Goal: Task Accomplishment & Management: Manage account settings

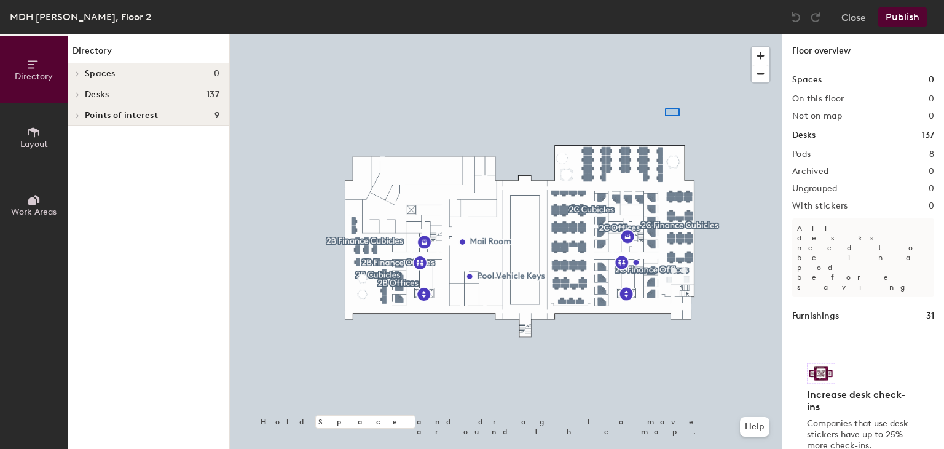
click at [665, 34] on div at bounding box center [506, 34] width 552 height 0
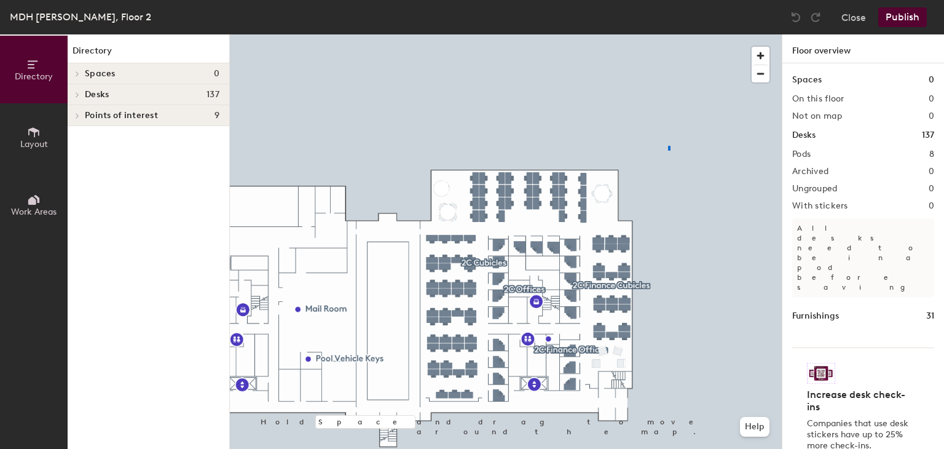
click at [668, 34] on div at bounding box center [506, 34] width 552 height 0
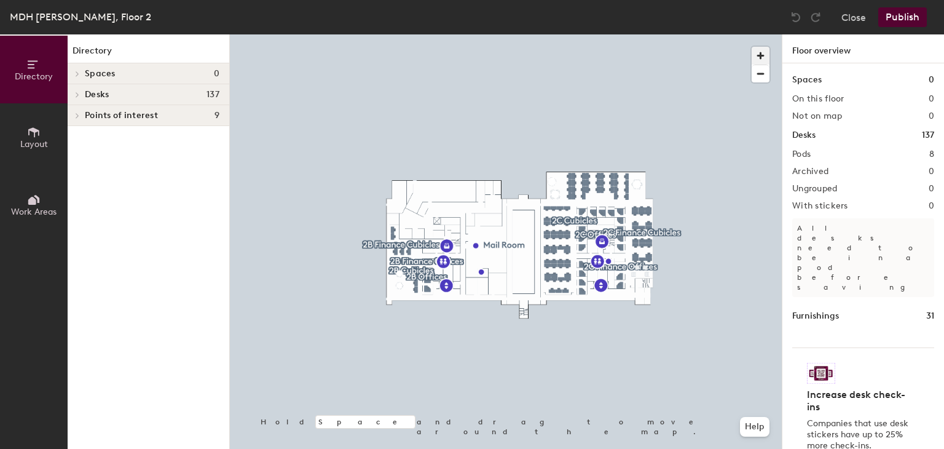
click at [764, 52] on span "button" at bounding box center [760, 56] width 18 height 18
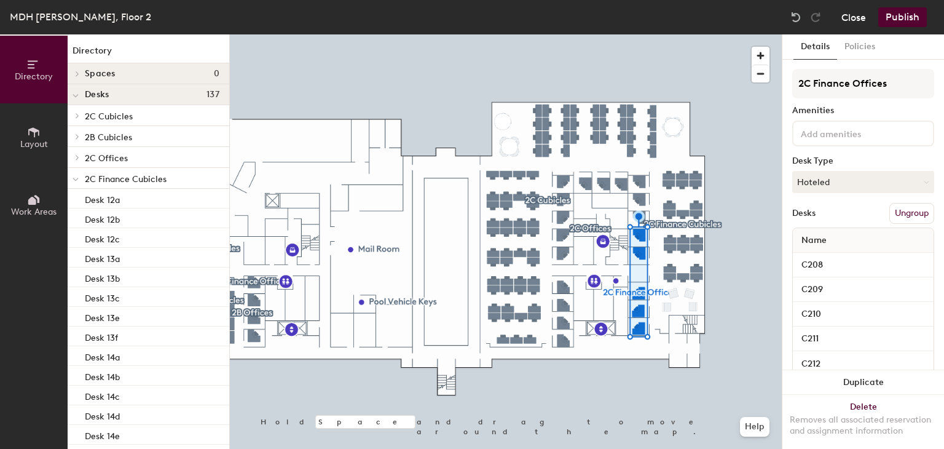
click at [850, 10] on button "Close" at bounding box center [853, 17] width 25 height 20
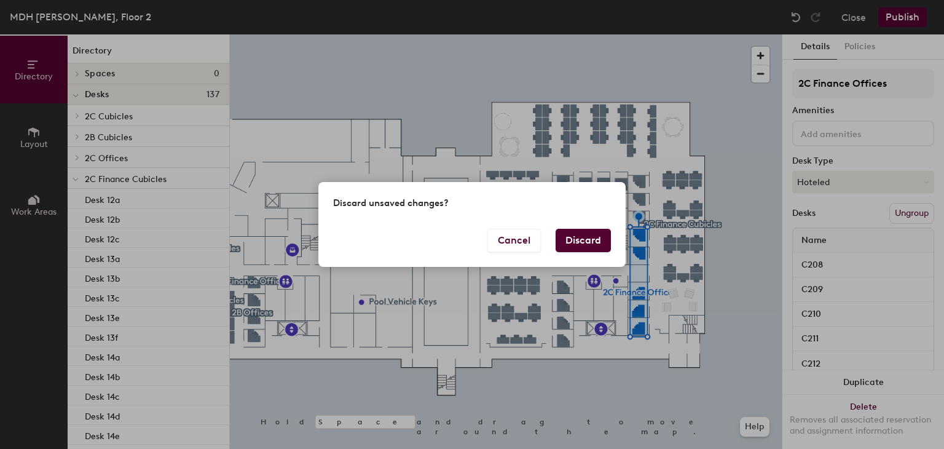
click at [594, 231] on button "Discard" at bounding box center [582, 240] width 55 height 23
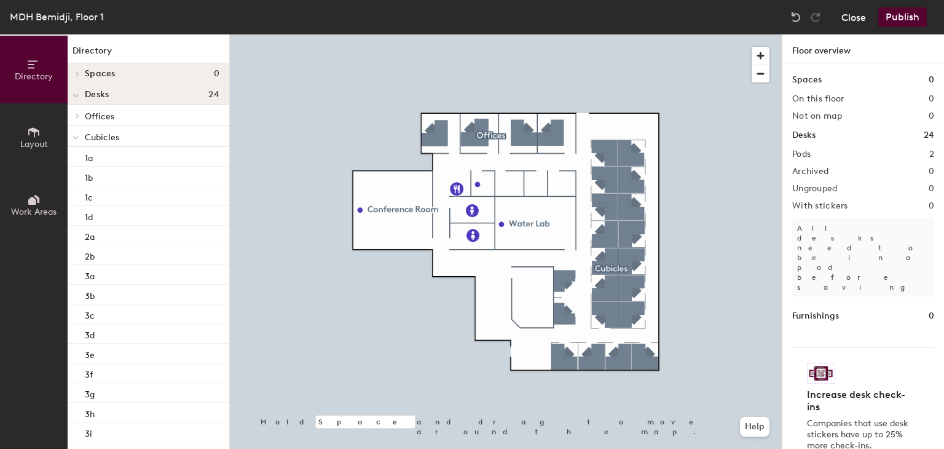
click at [846, 18] on button "Close" at bounding box center [853, 17] width 25 height 20
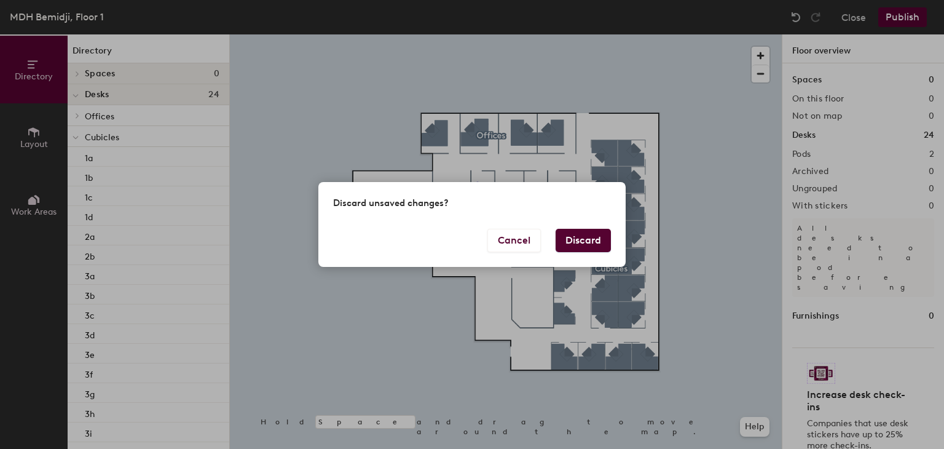
click at [580, 239] on button "Discard" at bounding box center [582, 240] width 55 height 23
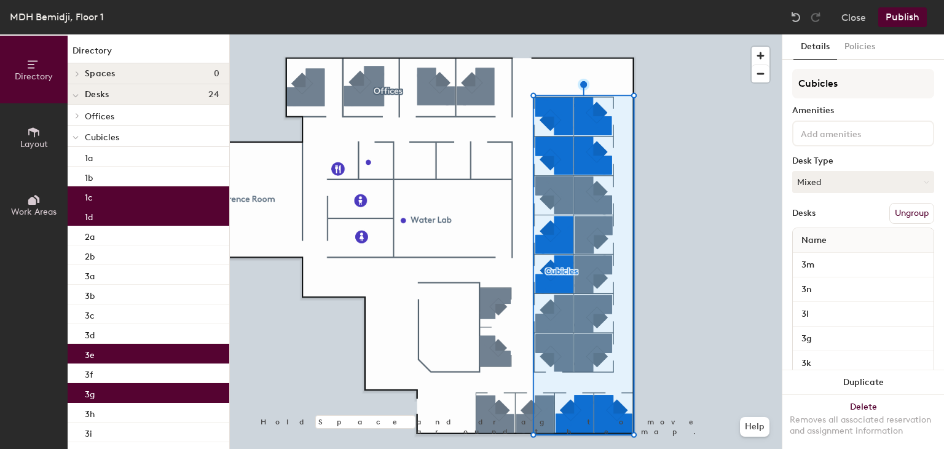
click at [891, 214] on button "Ungroup" at bounding box center [911, 213] width 45 height 21
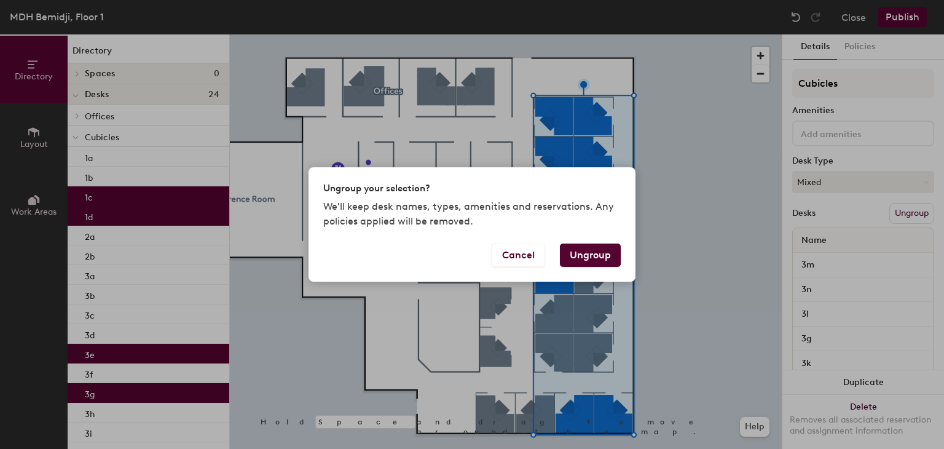
click at [612, 261] on button "Ungroup" at bounding box center [590, 254] width 61 height 23
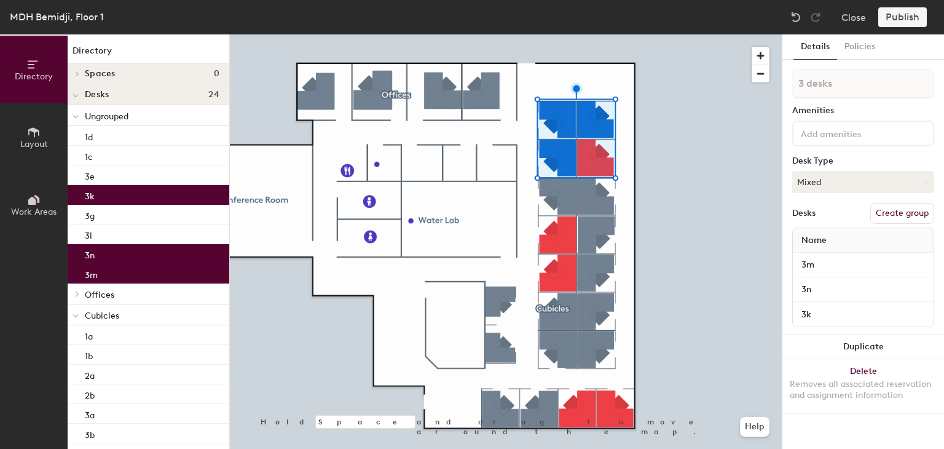
type input "4 desks"
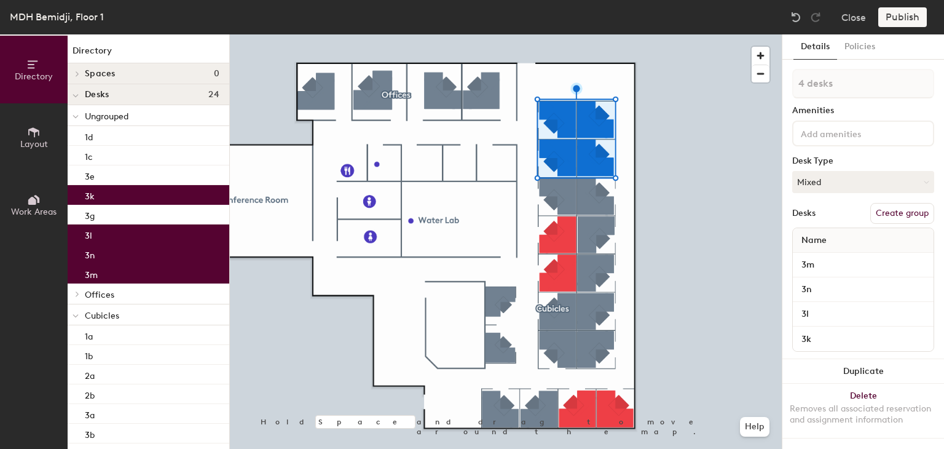
click at [882, 214] on button "Create group" at bounding box center [902, 213] width 64 height 21
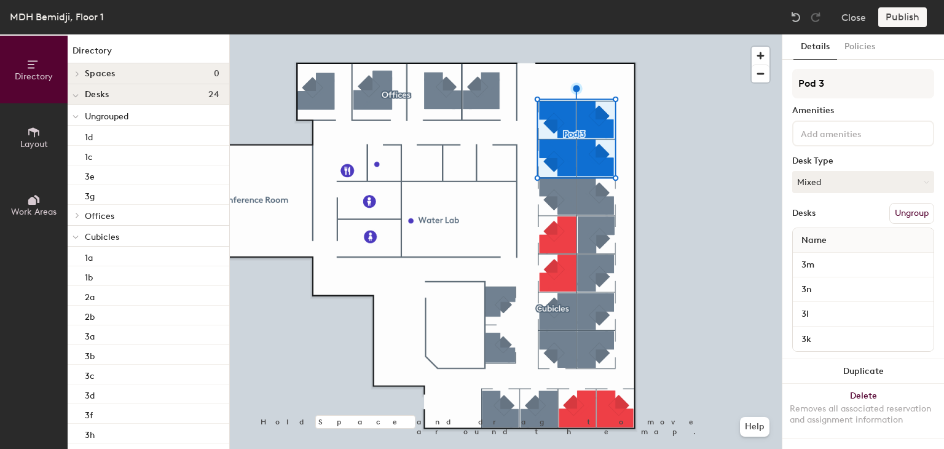
drag, startPoint x: 839, startPoint y: 87, endPoint x: 789, endPoint y: 89, distance: 49.8
click at [789, 89] on div "Details Policies Pod 3 Amenities Desk Type Mixed Desks Ungroup Name 3m 3n 3l 3k…" at bounding box center [863, 241] width 162 height 414
type input "I"
type input "B"
type input "IPMH Cubicles"
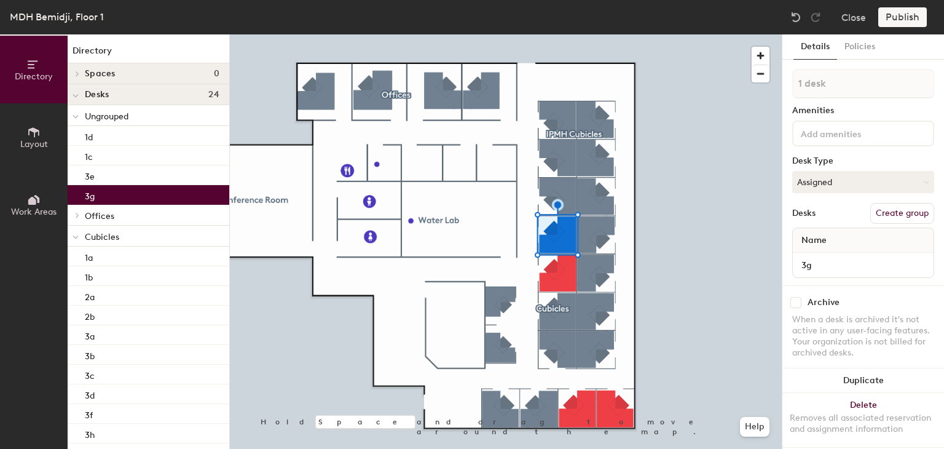
type input "2 desks"
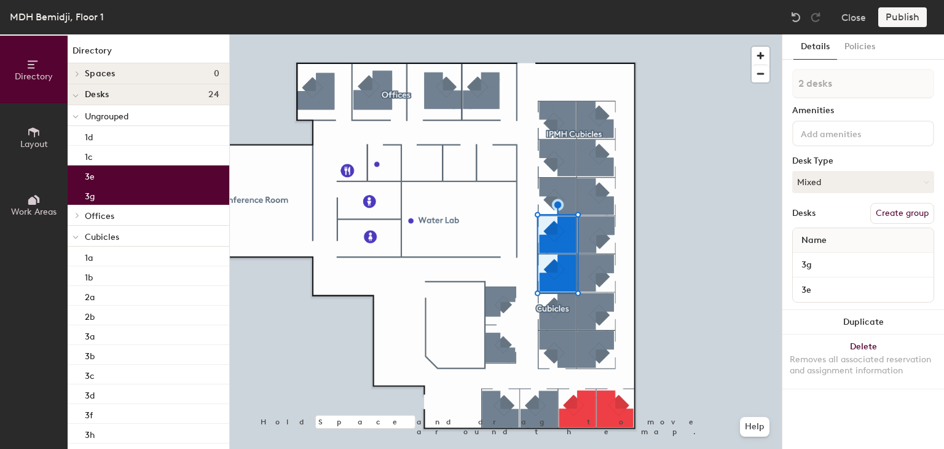
click at [880, 214] on button "Create group" at bounding box center [902, 213] width 64 height 21
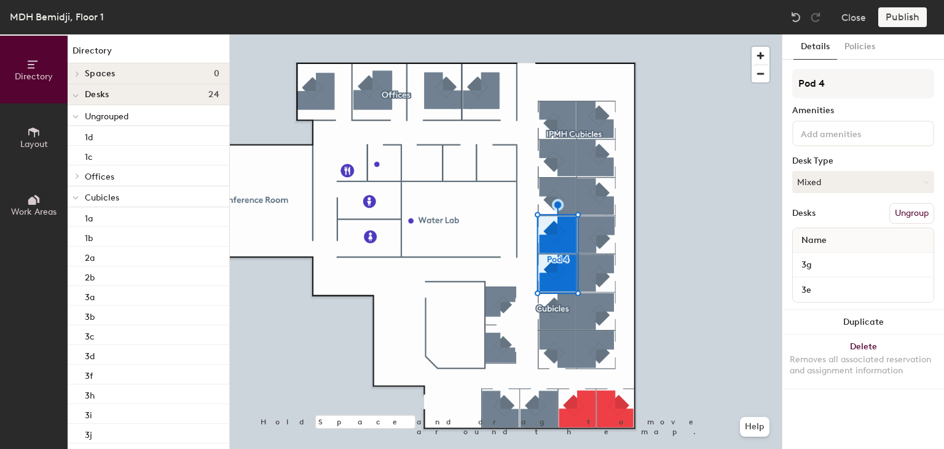
drag, startPoint x: 828, startPoint y: 89, endPoint x: 790, endPoint y: 84, distance: 39.0
click at [790, 84] on div "Details Policies Pod 4 Amenities Desk Type Mixed Desks Ungroup Name 3g 3e Dupli…" at bounding box center [863, 241] width 162 height 414
type input "EH Cubicles"
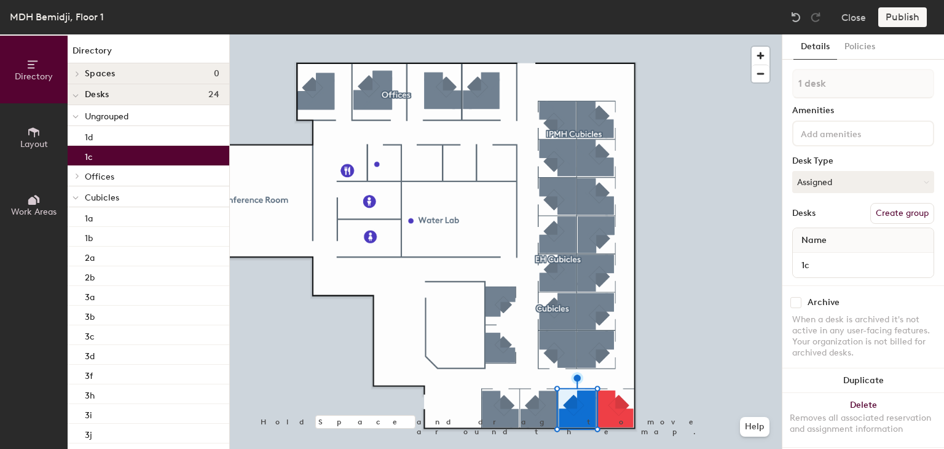
type input "2 desks"
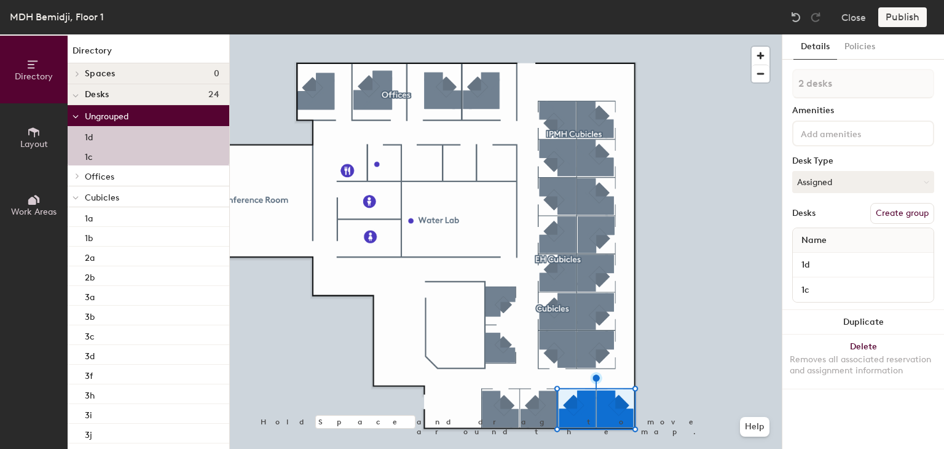
click at [881, 213] on button "Create group" at bounding box center [902, 213] width 64 height 21
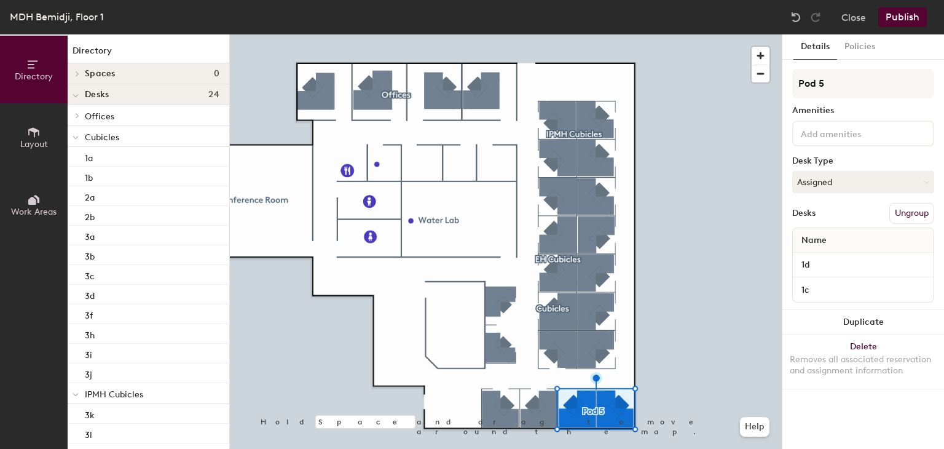
click at [781, 88] on div "Directory Layout Work Areas Directory Spaces 0 Desks 24 Offices 108 109 110 111…" at bounding box center [472, 241] width 944 height 414
type input "HRD Cubicles"
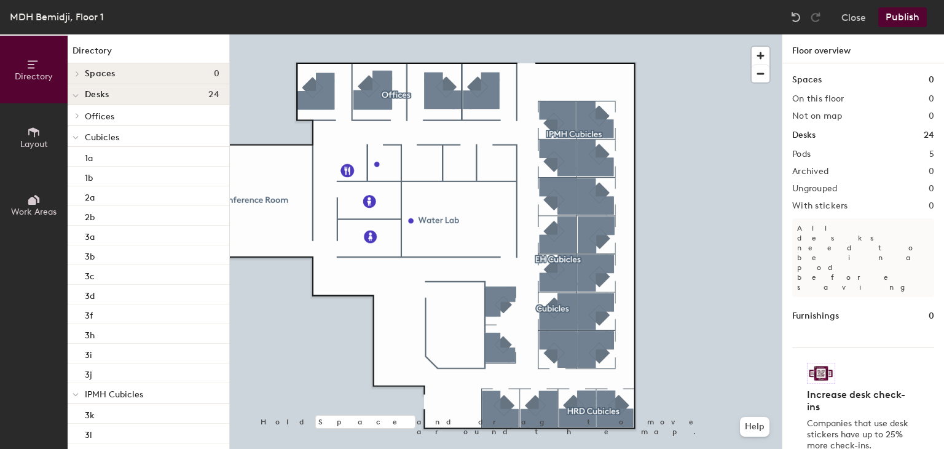
click at [899, 25] on button "Publish" at bounding box center [902, 17] width 49 height 20
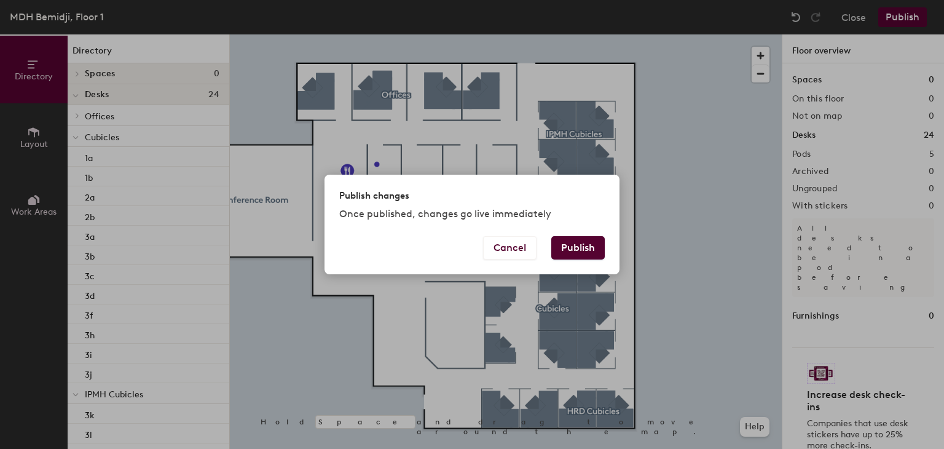
click at [596, 253] on button "Publish" at bounding box center [577, 247] width 53 height 23
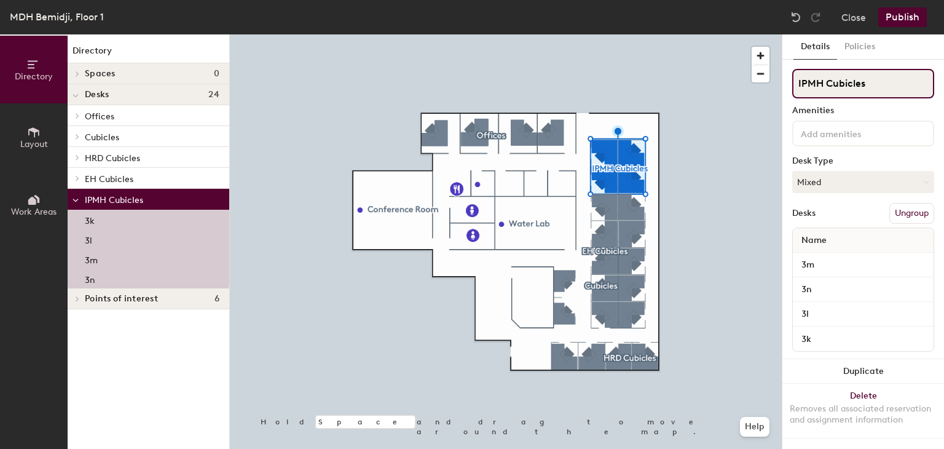
click at [795, 85] on input "IPMH Cubicles" at bounding box center [863, 83] width 142 height 29
type input "Bemidji IPMH Cubicles"
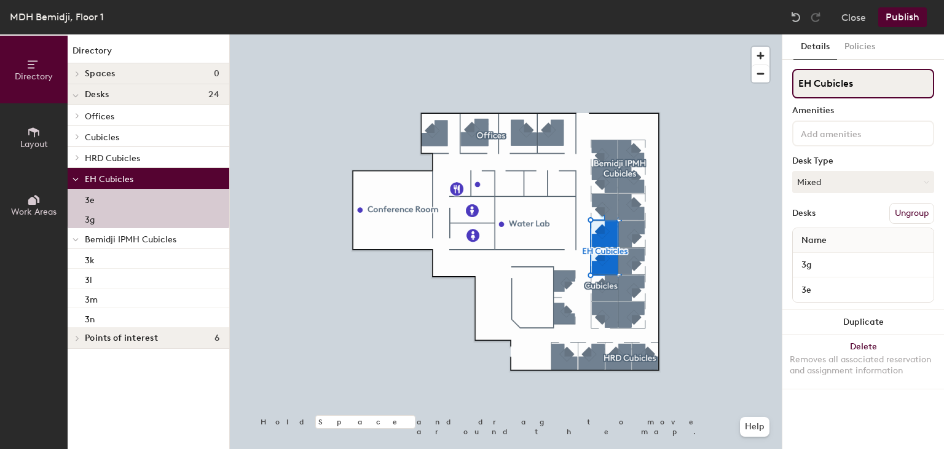
click at [796, 86] on input "EH Cubicles" at bounding box center [863, 83] width 142 height 29
type input "Bemidji EH Cubicles"
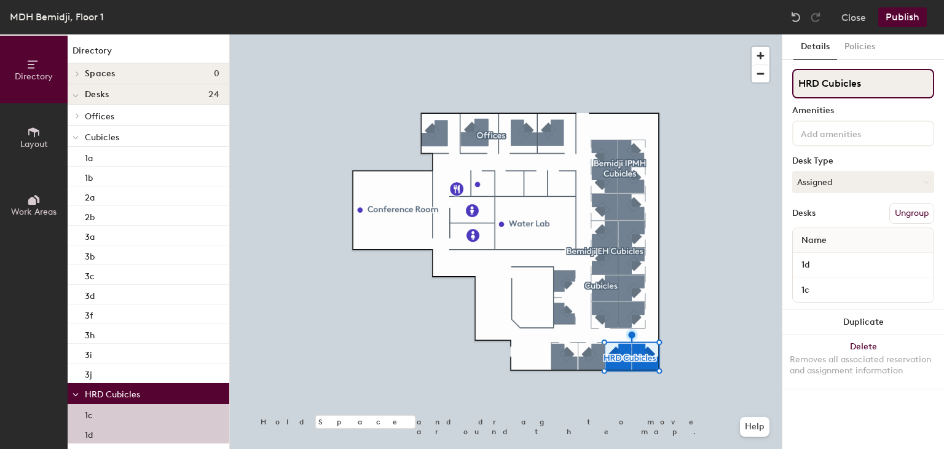
click at [797, 88] on input "HRD Cubicles" at bounding box center [863, 83] width 142 height 29
type input "Bemidji HRD Cubicles"
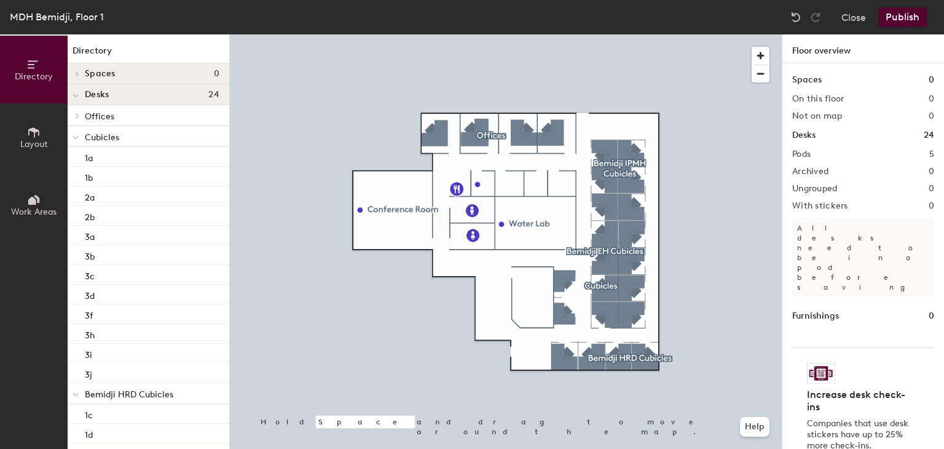
click at [893, 20] on button "Publish" at bounding box center [902, 17] width 49 height 20
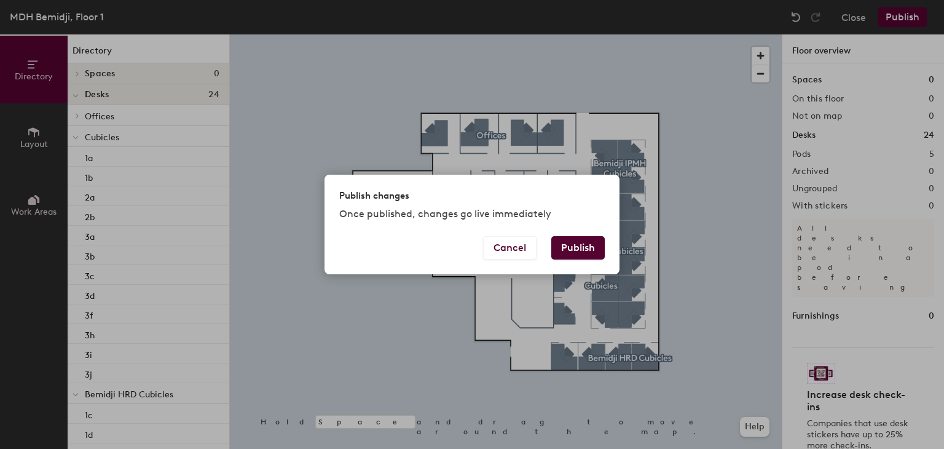
click at [597, 248] on button "Publish" at bounding box center [577, 247] width 53 height 23
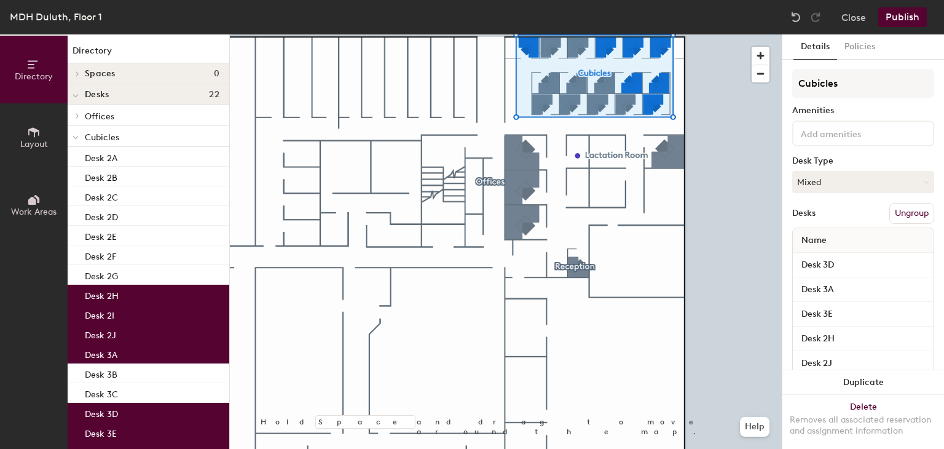
click at [898, 210] on button "Ungroup" at bounding box center [911, 213] width 45 height 21
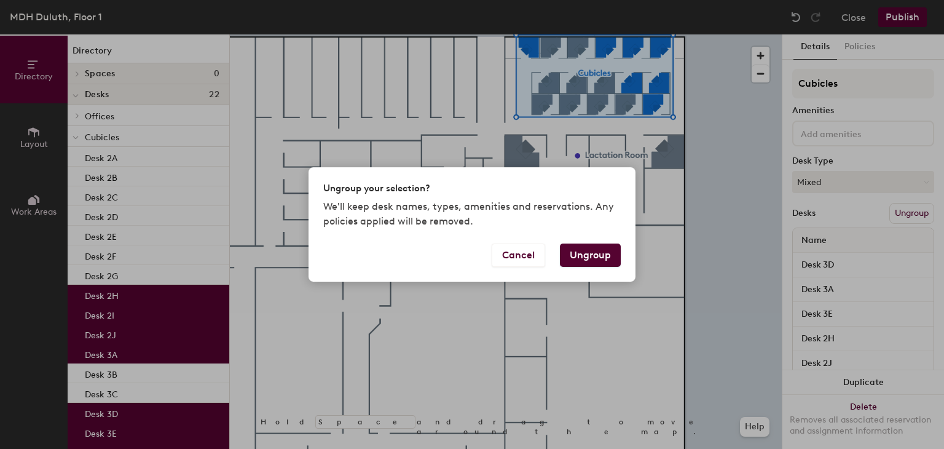
click at [604, 258] on button "Ungroup" at bounding box center [590, 254] width 61 height 23
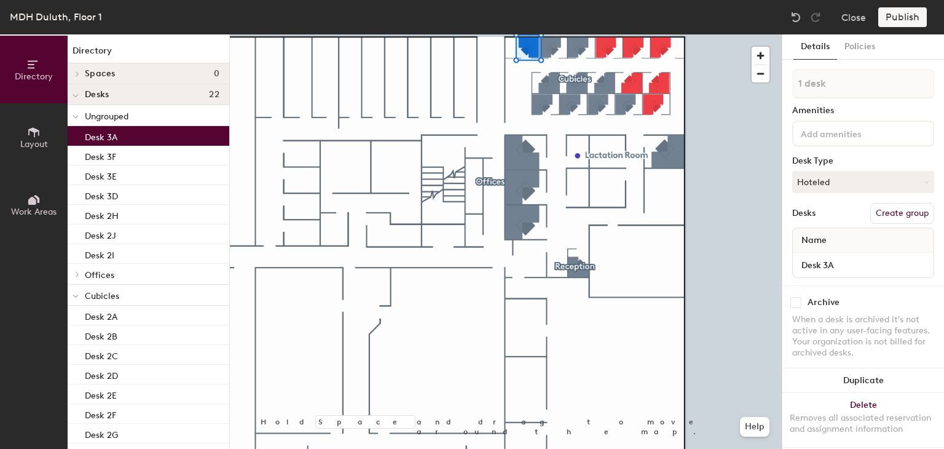
click at [870, 213] on button "Create group" at bounding box center [902, 213] width 64 height 21
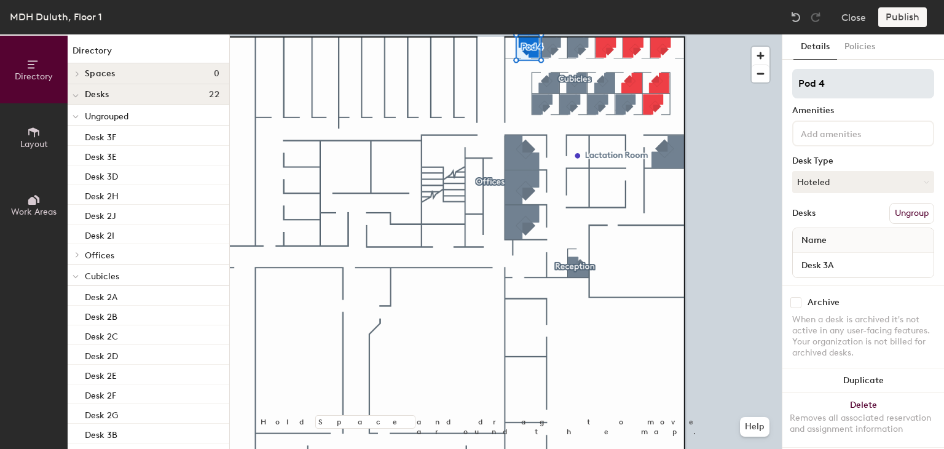
drag, startPoint x: 828, startPoint y: 89, endPoint x: 792, endPoint y: 86, distance: 35.8
click at [792, 86] on input "Pod 4" at bounding box center [863, 83] width 142 height 29
type input "Duluth EH Cubicles"
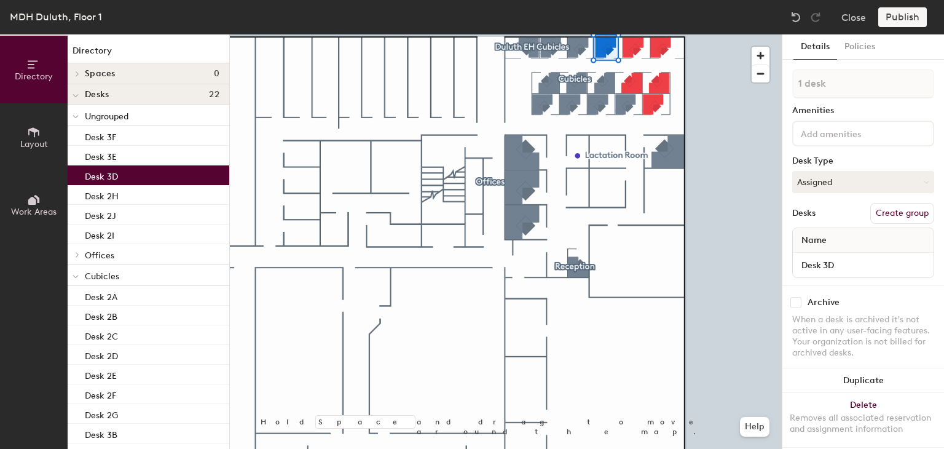
click at [877, 210] on button "Create group" at bounding box center [902, 213] width 64 height 21
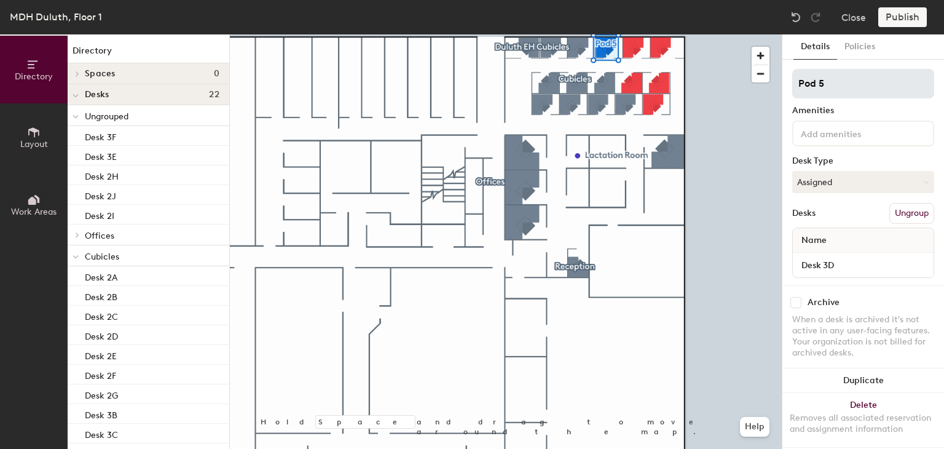
drag, startPoint x: 839, startPoint y: 88, endPoint x: 793, endPoint y: 88, distance: 46.1
click at [793, 88] on input "Pod 5" at bounding box center [863, 83] width 142 height 29
type input "Duluth IDEPC Cubicles"
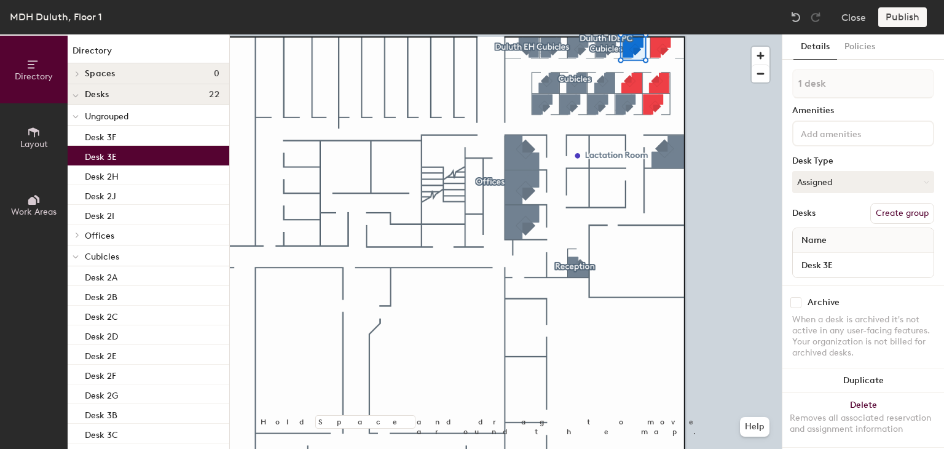
click at [870, 212] on button "Create group" at bounding box center [902, 213] width 64 height 21
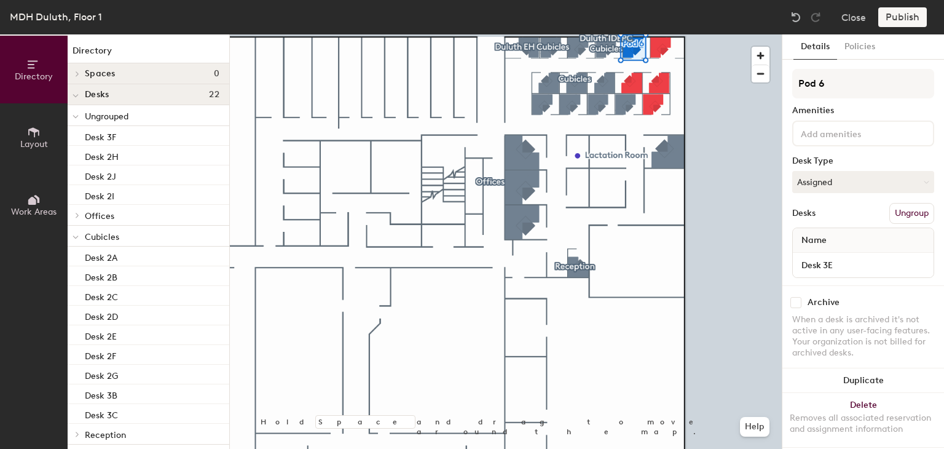
drag, startPoint x: 831, startPoint y: 85, endPoint x: 782, endPoint y: 84, distance: 49.8
click at [782, 84] on div "Details Policies Pod 6 Amenities Desk Type Assigned Desks Ungroup Name Desk 3E …" at bounding box center [863, 241] width 162 height 414
type input "Duluth HRD Cubicles"
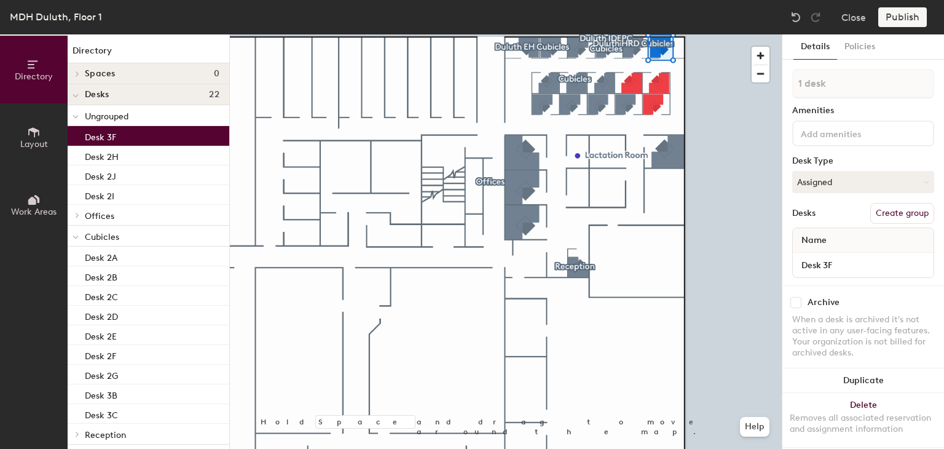
click at [878, 216] on button "Create group" at bounding box center [902, 213] width 64 height 21
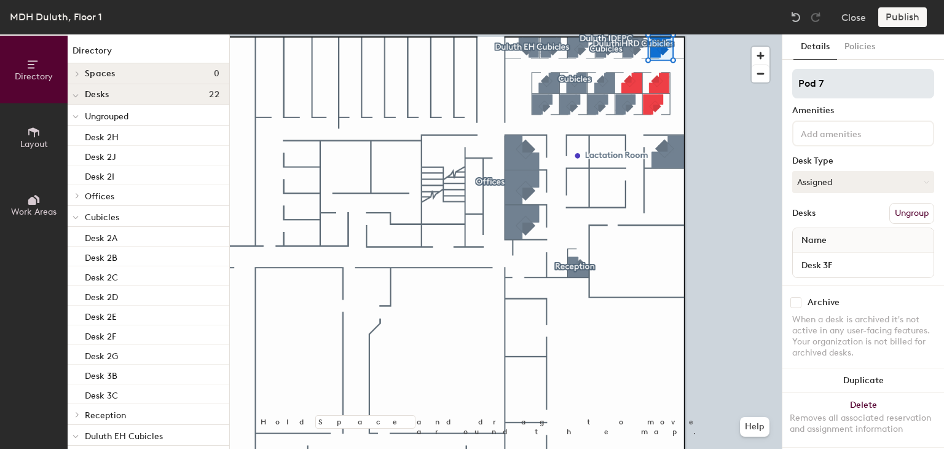
drag, startPoint x: 836, startPoint y: 86, endPoint x: 791, endPoint y: 88, distance: 44.3
click at [792, 88] on input "Pod 7" at bounding box center [863, 83] width 142 height 29
type input "Duluth IPMH Cubicles"
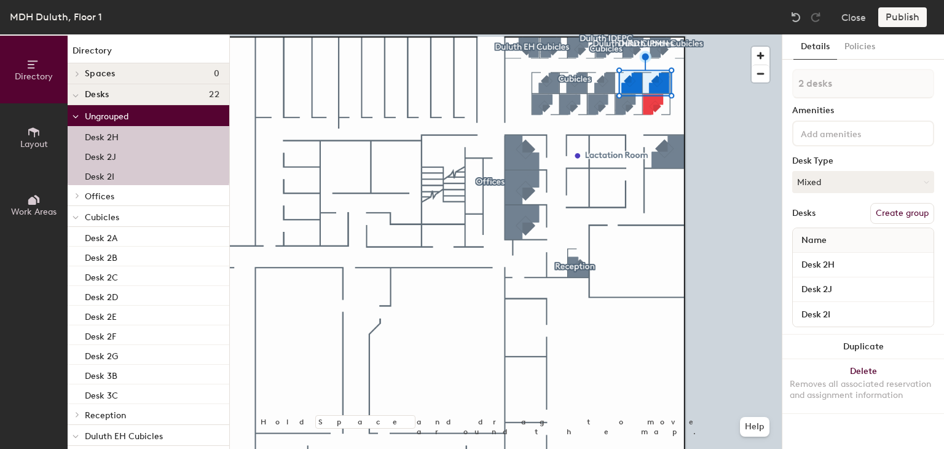
type input "3 desks"
click at [885, 214] on button "Create group" at bounding box center [902, 213] width 64 height 21
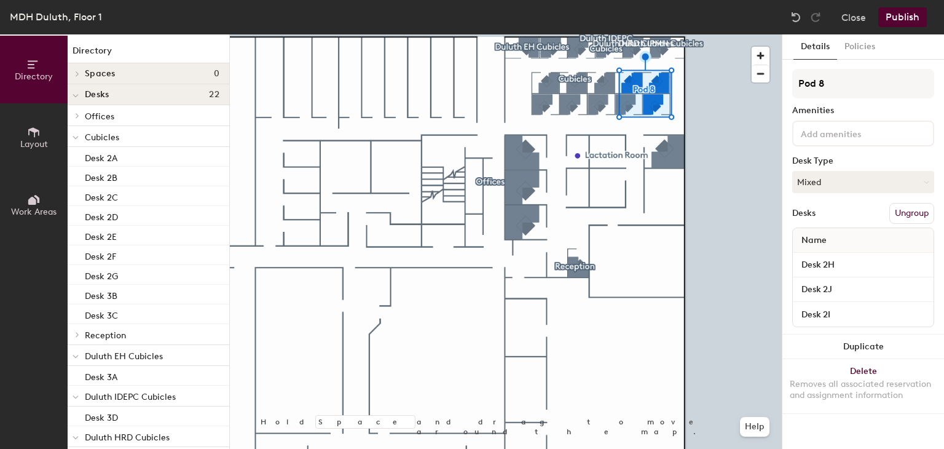
drag, startPoint x: 833, startPoint y: 82, endPoint x: 787, endPoint y: 88, distance: 46.6
click at [787, 88] on div "Details Policies Pod 8 Amenities Desk Type Mixed Desks Ungroup Name Desk 2H Des…" at bounding box center [863, 241] width 162 height 414
type input "Duluth CFH Cubicles"
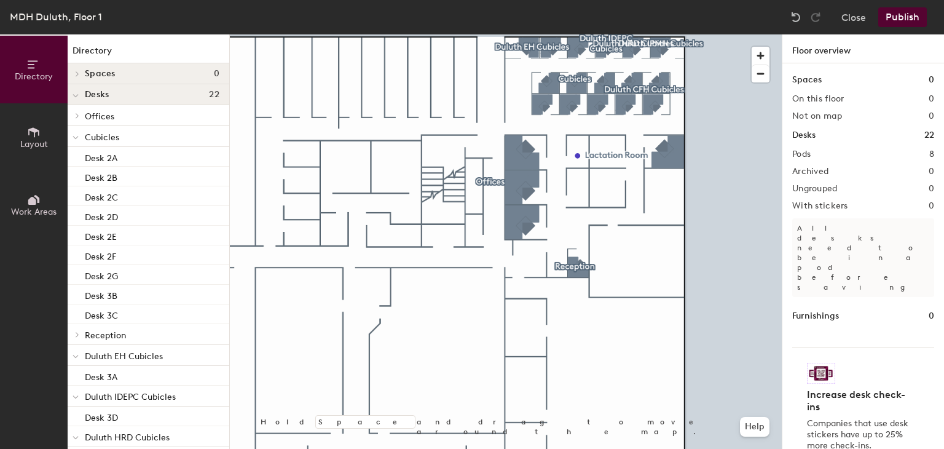
click at [895, 23] on button "Publish" at bounding box center [902, 17] width 49 height 20
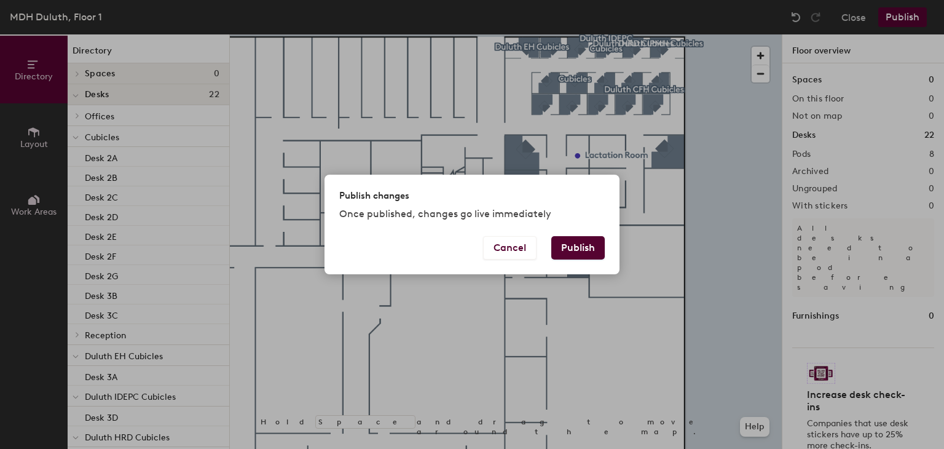
click at [586, 250] on button "Publish" at bounding box center [577, 247] width 53 height 23
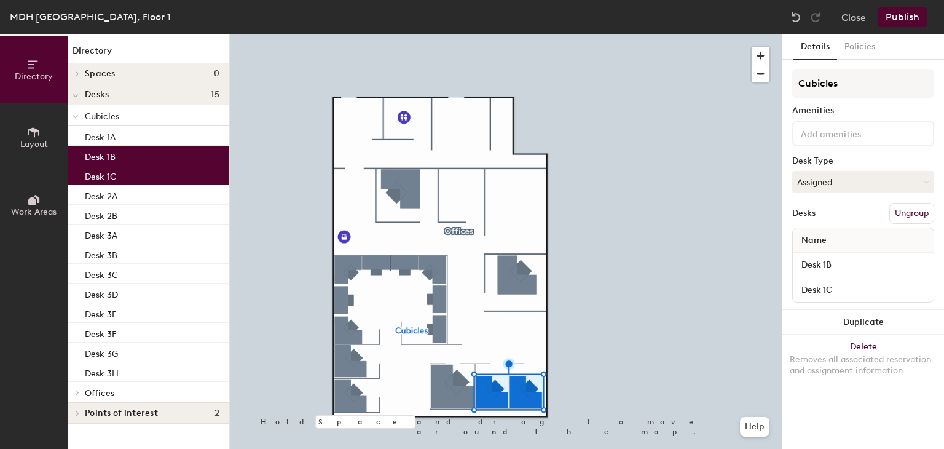
click at [906, 215] on button "Ungroup" at bounding box center [911, 213] width 45 height 21
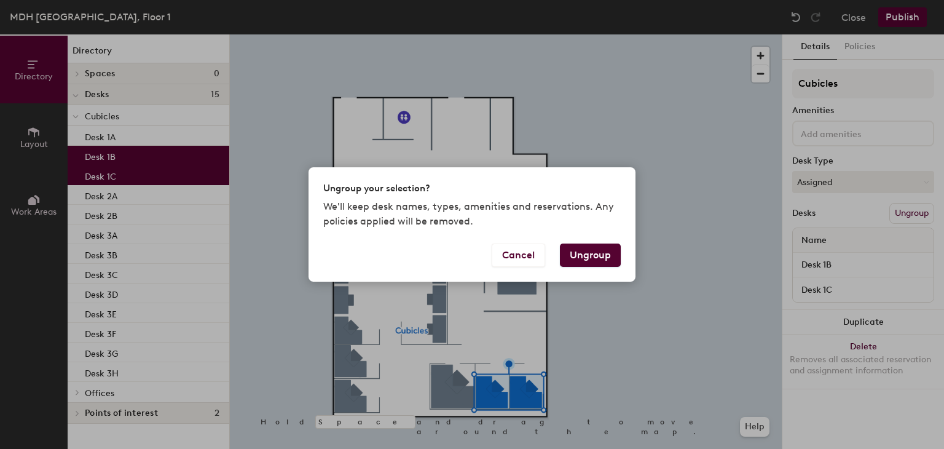
click at [607, 257] on button "Ungroup" at bounding box center [590, 254] width 61 height 23
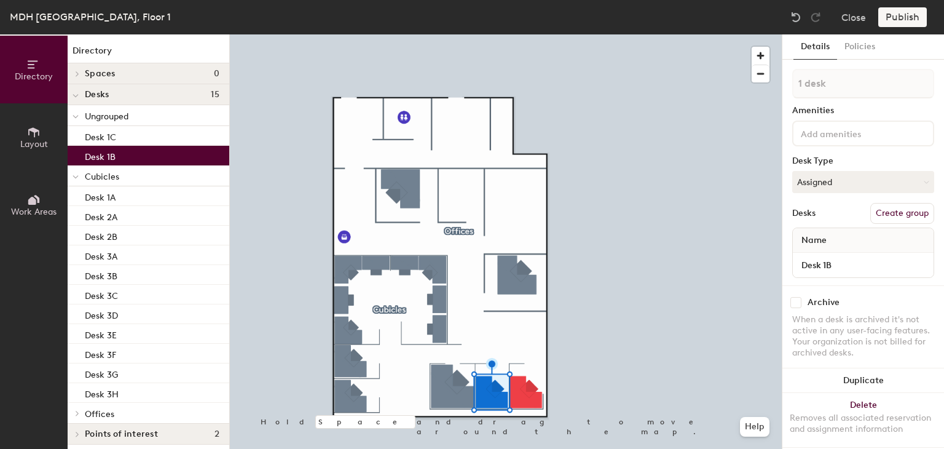
click at [875, 213] on button "Create group" at bounding box center [902, 213] width 64 height 21
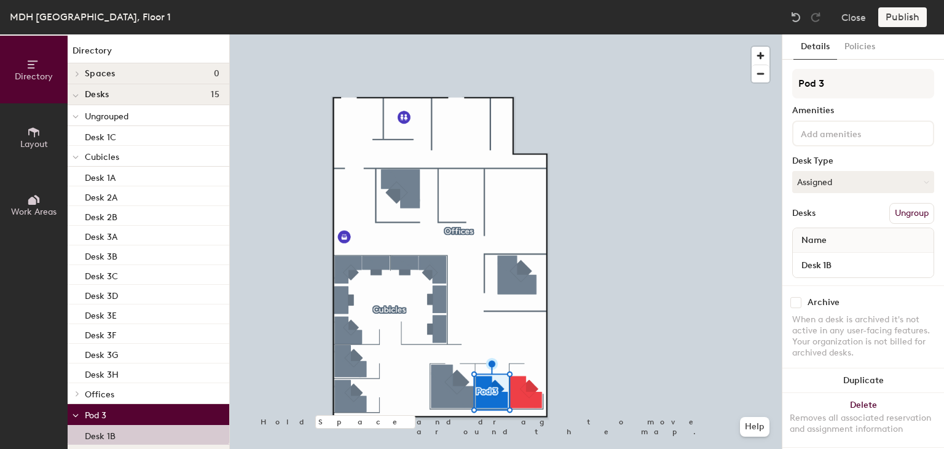
click at [777, 86] on div "Directory Layout Work Areas Directory Spaces 0 Desks 15 Ungrouped Desk 1C Cubic…" at bounding box center [472, 241] width 944 height 414
type input "Fergus Falls CFH Cubicles"
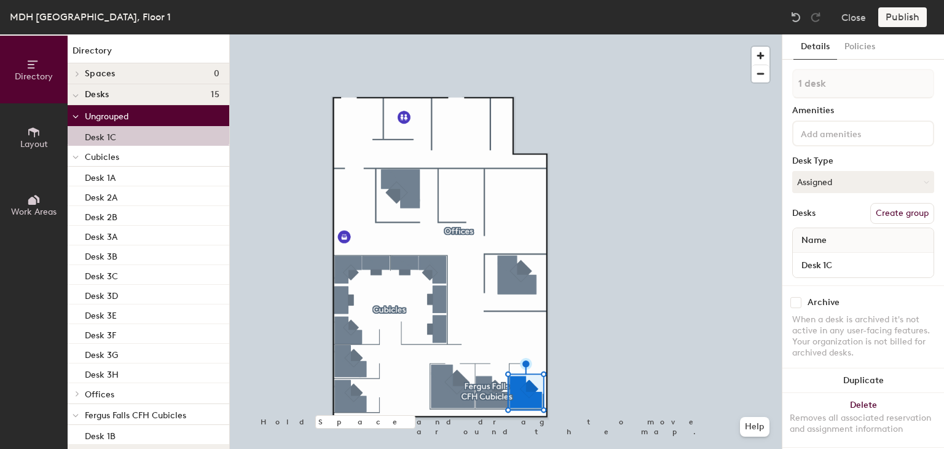
click at [879, 210] on button "Create group" at bounding box center [902, 213] width 64 height 21
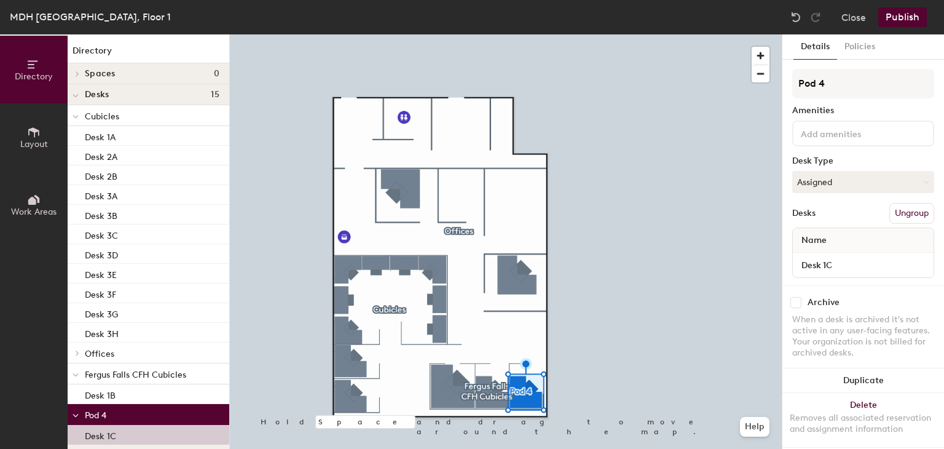
click at [775, 88] on div "Directory Layout Work Areas Directory Spaces 0 Desks 15 Cubicles Desk 1A Desk 2…" at bounding box center [472, 241] width 944 height 414
type input "Fergus Falls EH Cubicles"
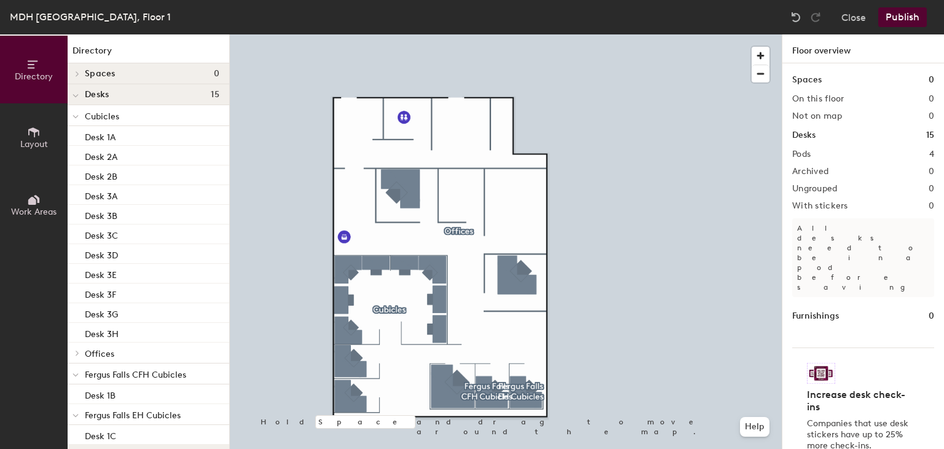
click at [901, 18] on button "Publish" at bounding box center [902, 17] width 49 height 20
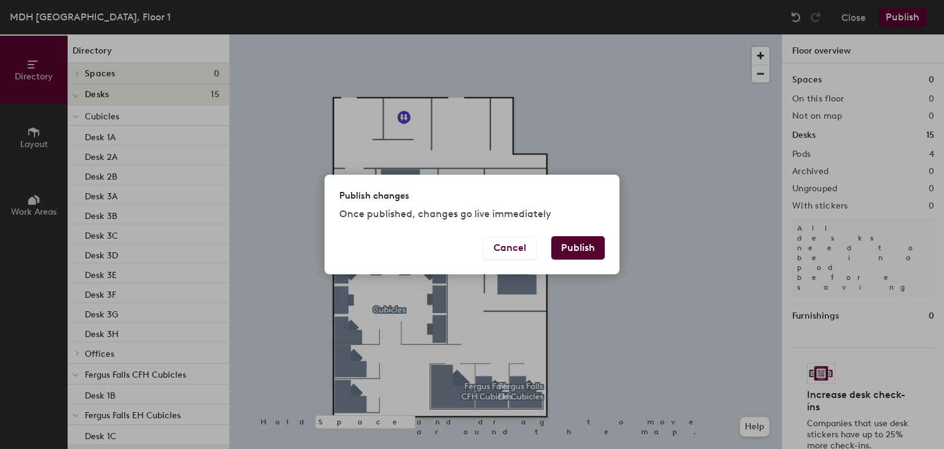
click at [594, 243] on button "Publish" at bounding box center [577, 247] width 53 height 23
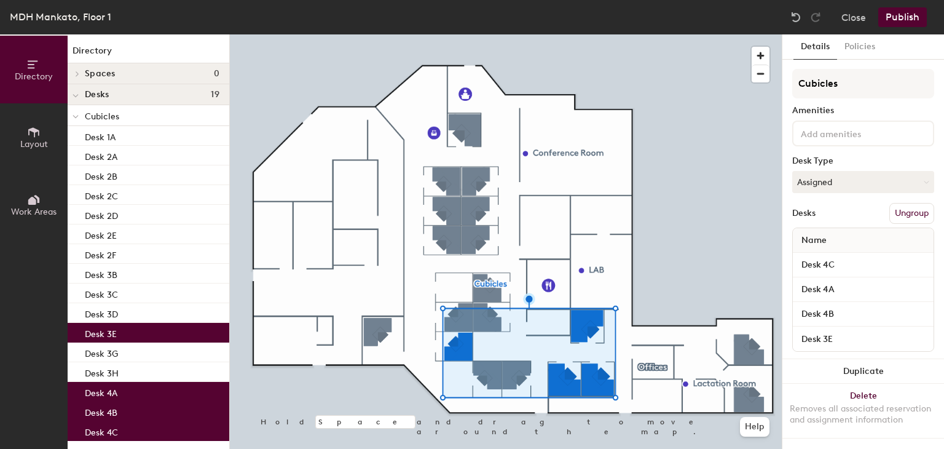
click at [904, 213] on button "Ungroup" at bounding box center [911, 213] width 45 height 21
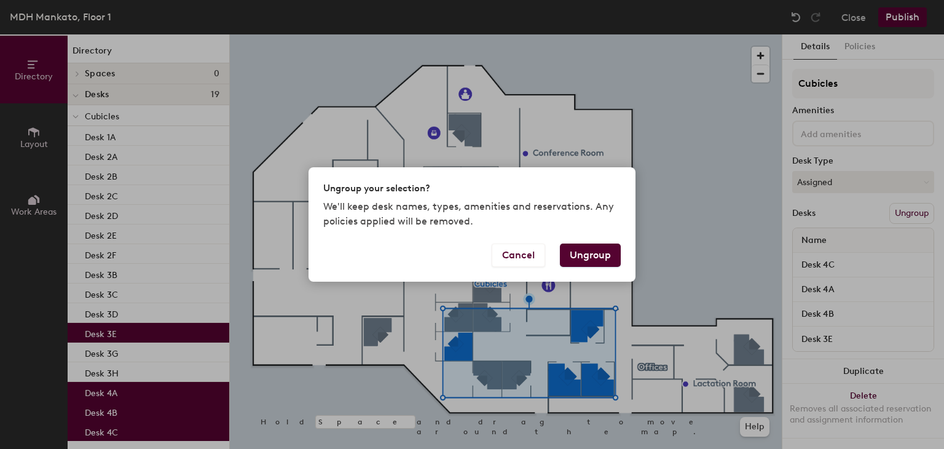
click at [607, 256] on button "Ungroup" at bounding box center [590, 254] width 61 height 23
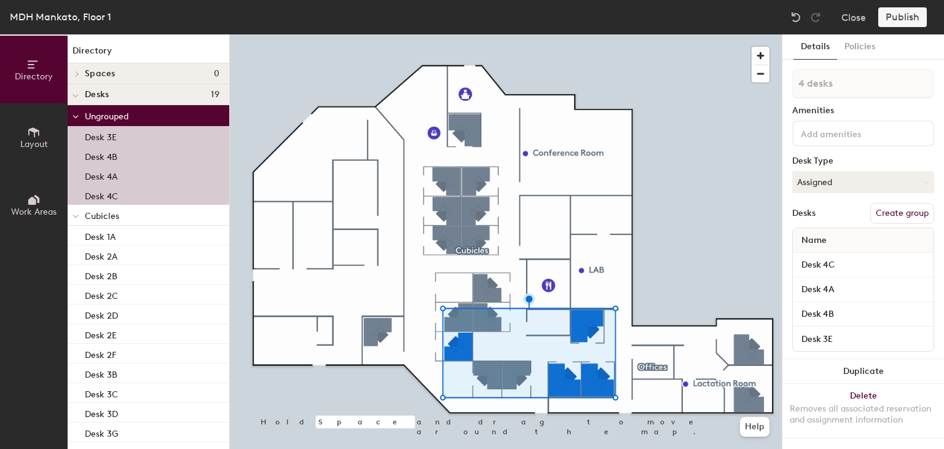
click at [885, 210] on button "Create group" at bounding box center [902, 213] width 64 height 21
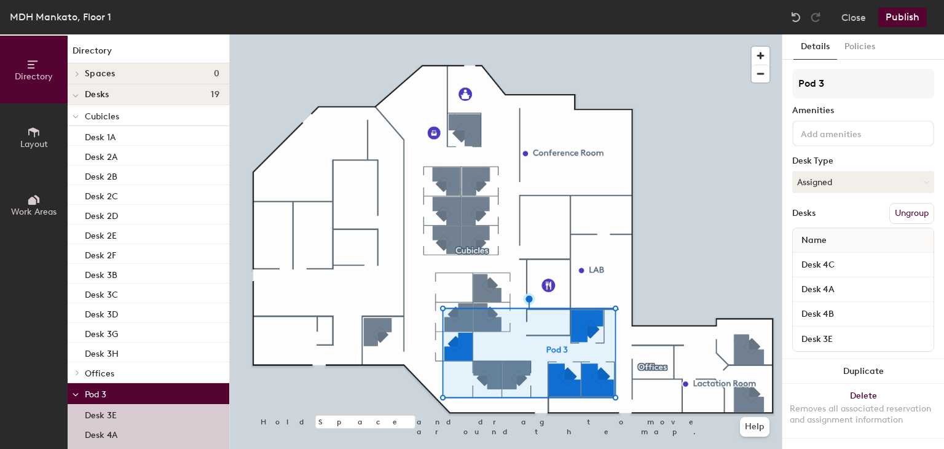
drag, startPoint x: 844, startPoint y: 80, endPoint x: 785, endPoint y: 80, distance: 59.6
click at [785, 80] on div "Details Policies Pod 3 Amenities Desk Type Assigned Desks Ungroup Name Desk 4C …" at bounding box center [863, 241] width 162 height 414
type input "Mankato EH Cubicles"
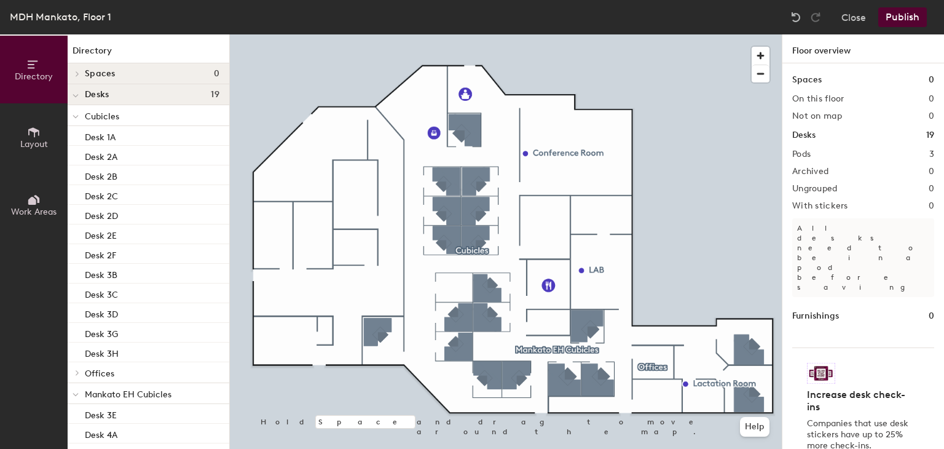
click at [895, 22] on button "Publish" at bounding box center [902, 17] width 49 height 20
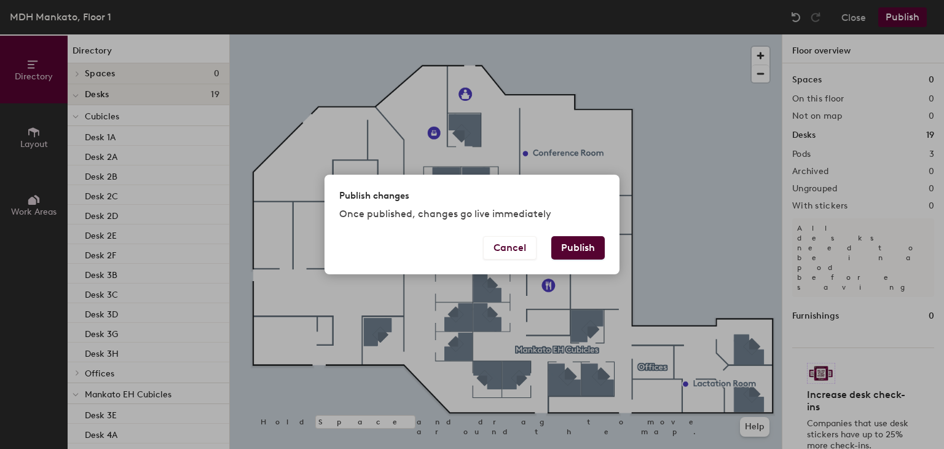
click at [590, 247] on button "Publish" at bounding box center [577, 247] width 53 height 23
